Goal: Navigation & Orientation: Find specific page/section

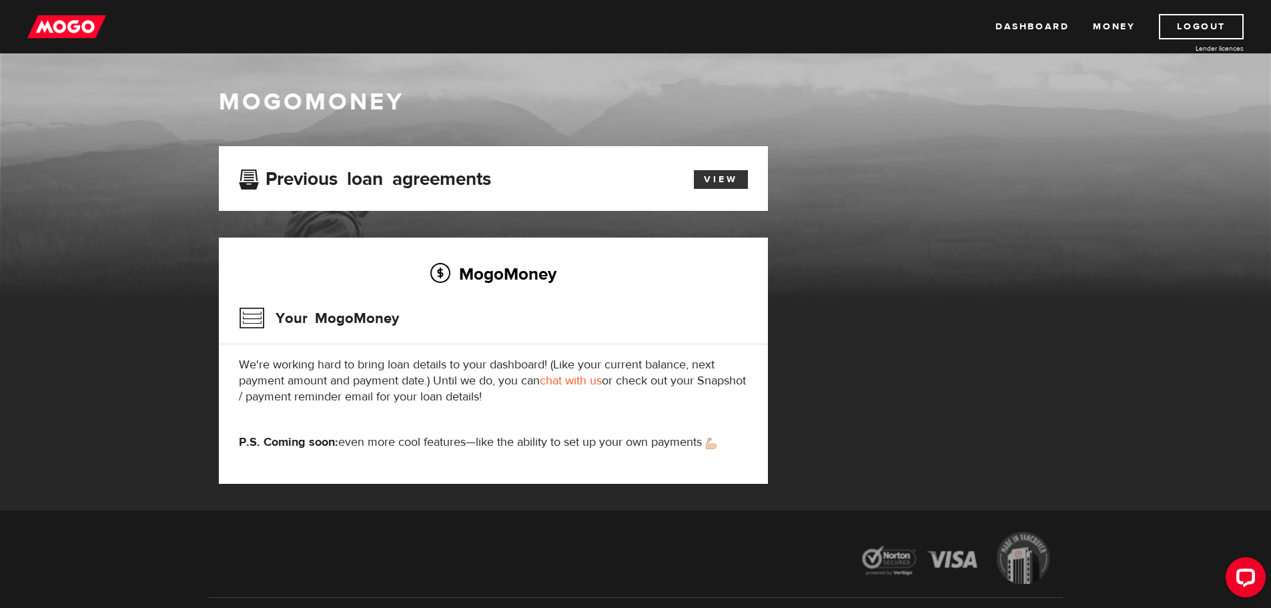
click at [719, 179] on link "View" at bounding box center [721, 179] width 54 height 19
click at [1023, 26] on link "Dashboard" at bounding box center [1031, 26] width 73 height 25
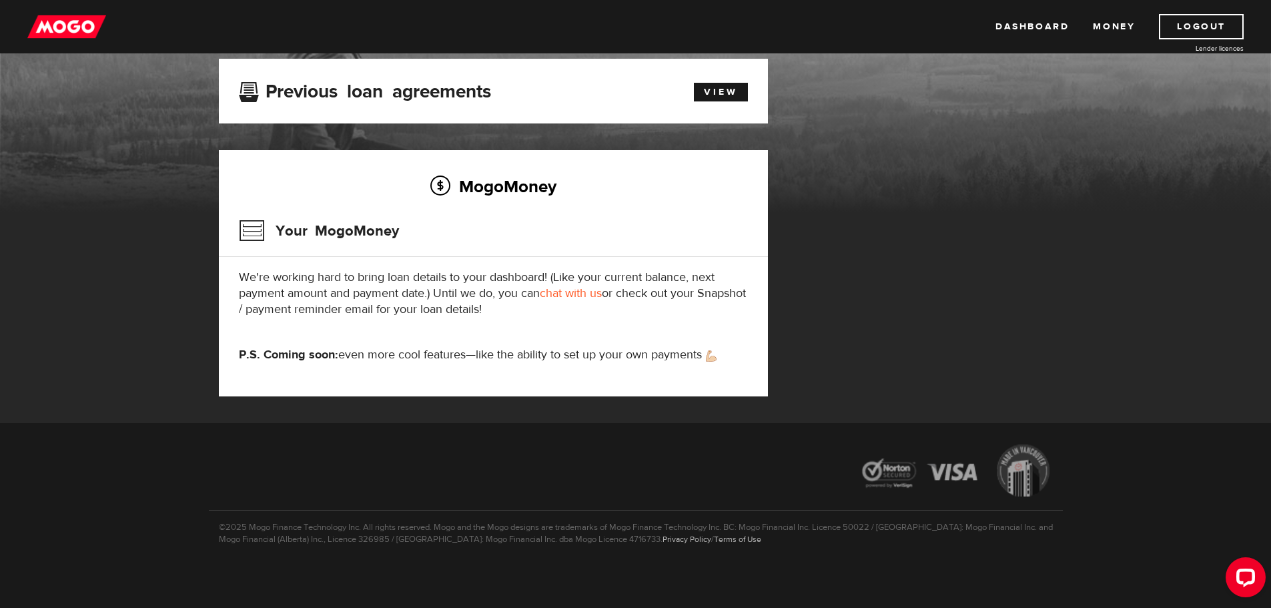
scroll to position [89, 0]
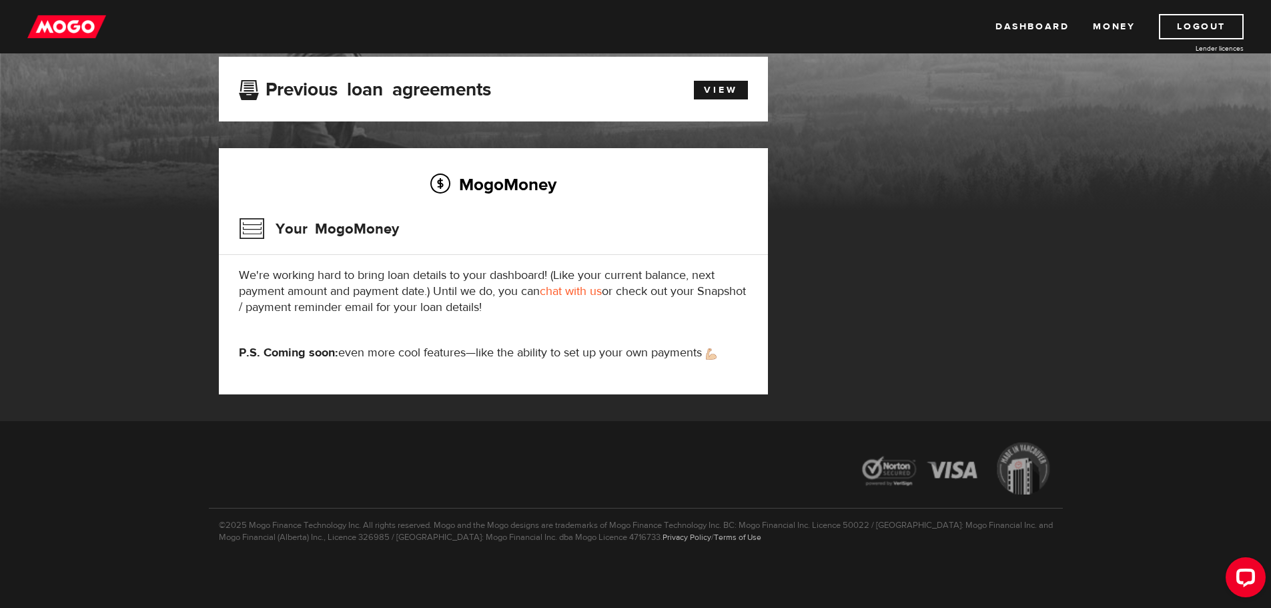
click at [324, 231] on h3 "Your MogoMoney" at bounding box center [319, 228] width 160 height 35
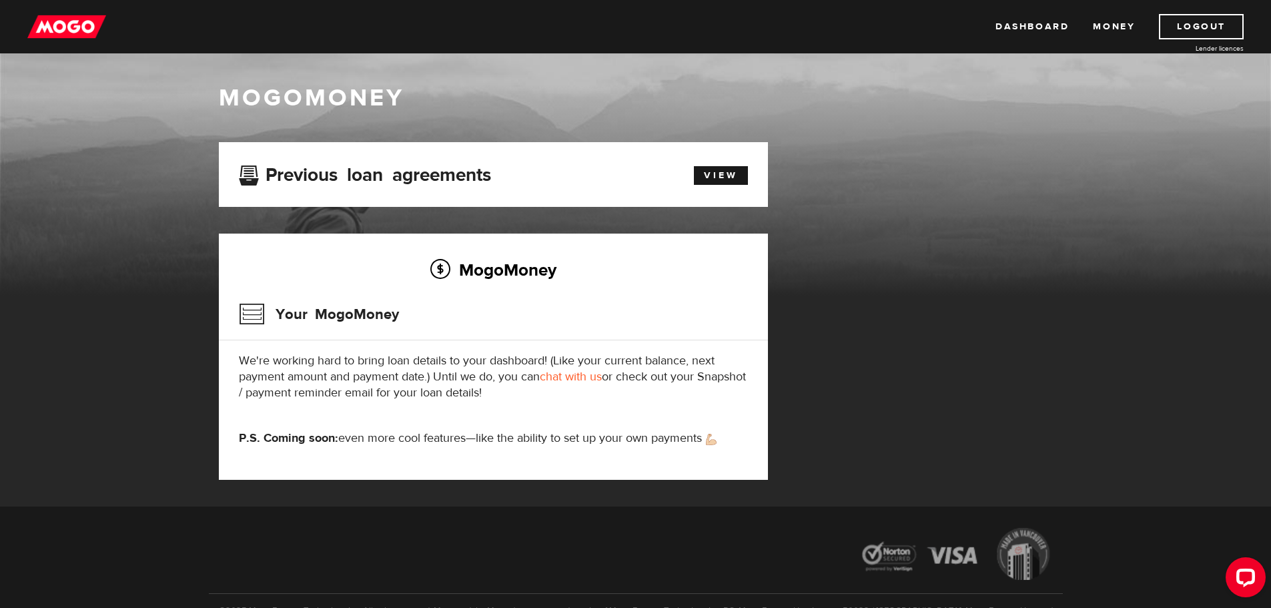
scroll to position [0, 0]
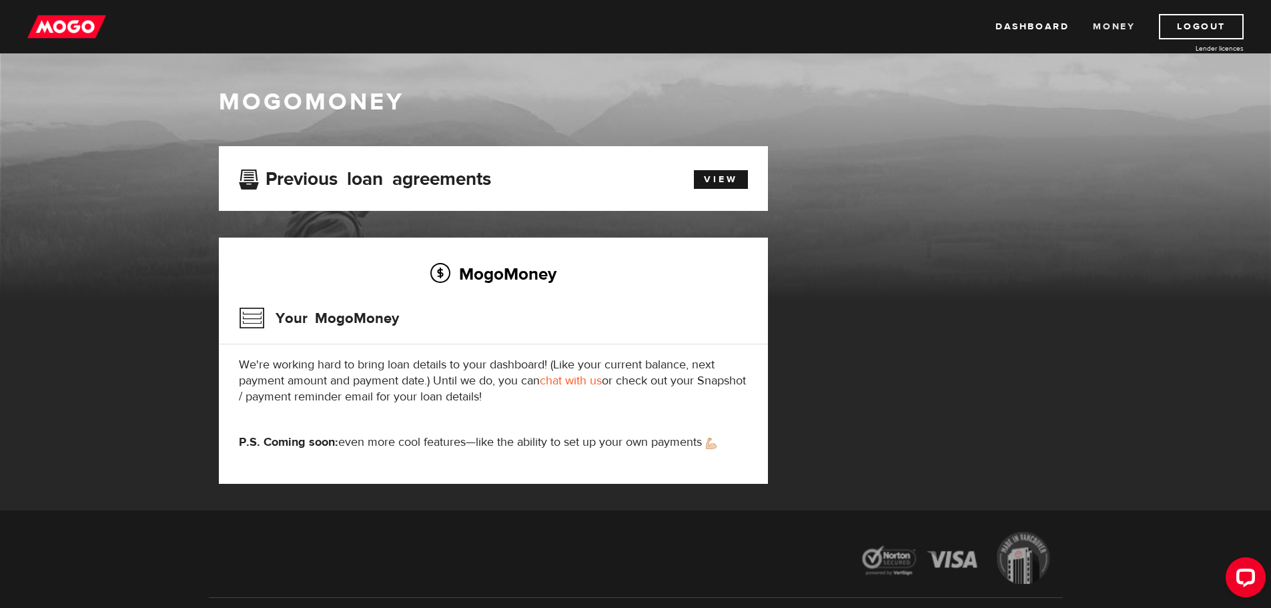
click at [1111, 21] on link "Money" at bounding box center [1114, 26] width 42 height 25
click at [1023, 32] on link "Dashboard" at bounding box center [1031, 26] width 73 height 25
click at [1242, 580] on icon "Open LiveChat chat widget" at bounding box center [1246, 576] width 13 height 9
drag, startPoint x: 1041, startPoint y: 31, endPoint x: 991, endPoint y: 33, distance: 50.1
click at [1041, 31] on link "Dashboard" at bounding box center [1031, 26] width 73 height 25
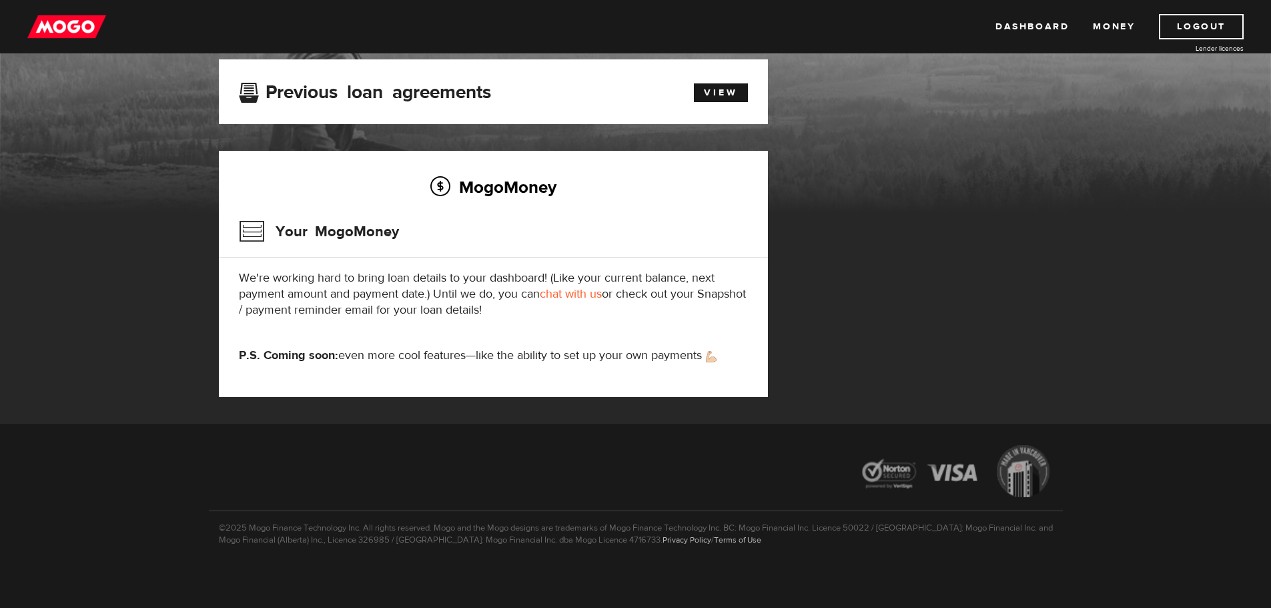
scroll to position [89, 0]
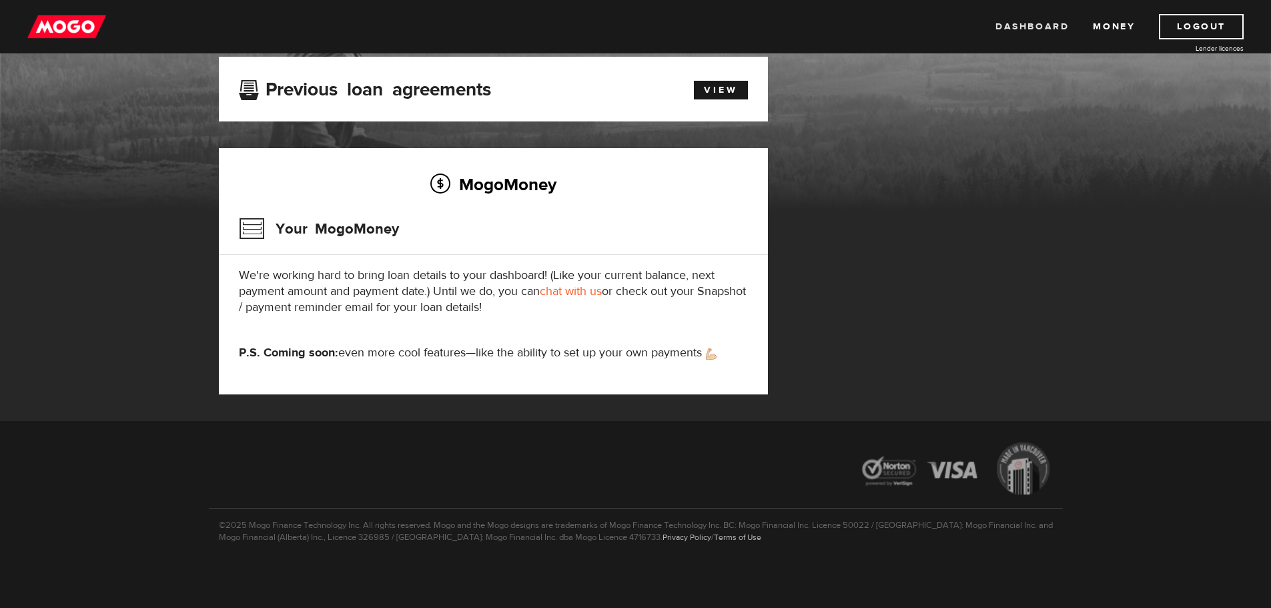
click at [1049, 22] on link "Dashboard" at bounding box center [1031, 26] width 73 height 25
